Goal: Entertainment & Leisure: Consume media (video, audio)

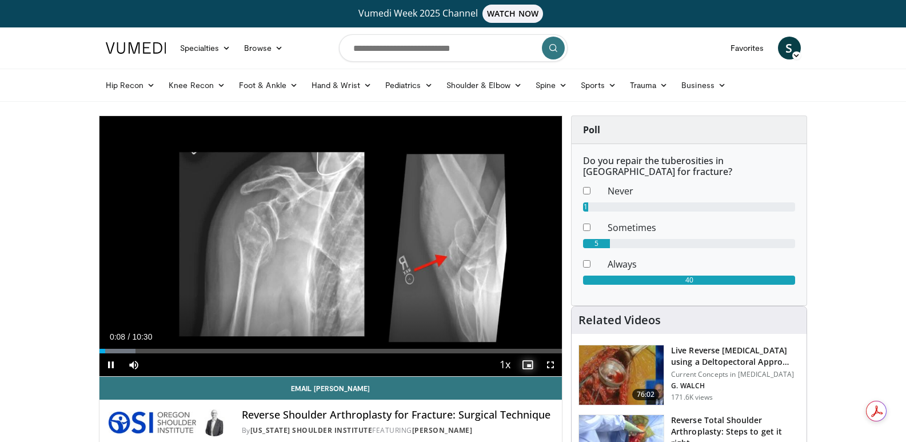
click at [526, 361] on span "Video Player" at bounding box center [527, 364] width 23 height 23
click at [524, 362] on span "Video Player" at bounding box center [527, 364] width 23 height 23
click at [551, 364] on span "Video Player" at bounding box center [550, 364] width 23 height 23
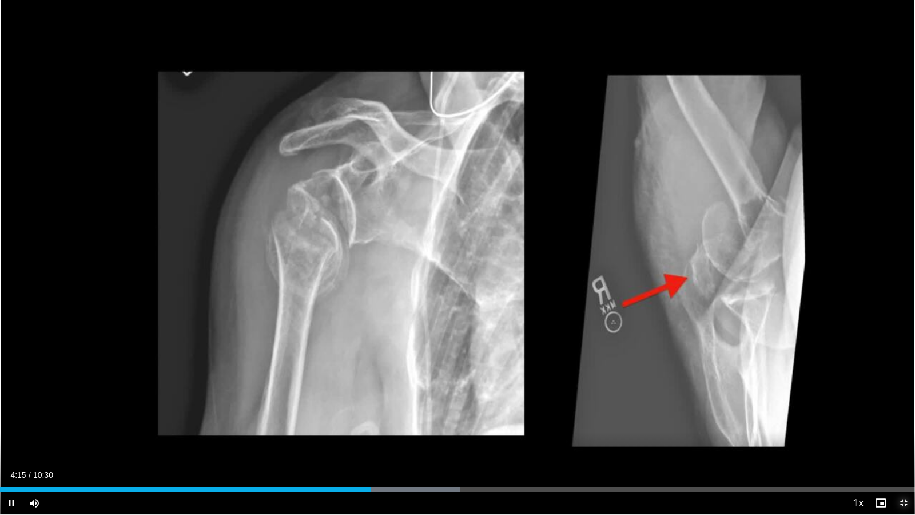
click at [900, 441] on span "Video Player" at bounding box center [903, 502] width 23 height 23
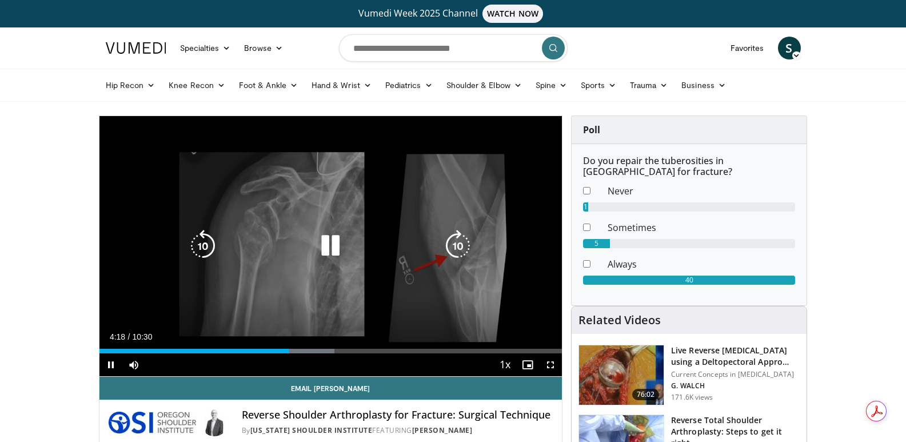
click at [336, 237] on icon "Video Player" at bounding box center [331, 246] width 32 height 32
